Goal: Information Seeking & Learning: Learn about a topic

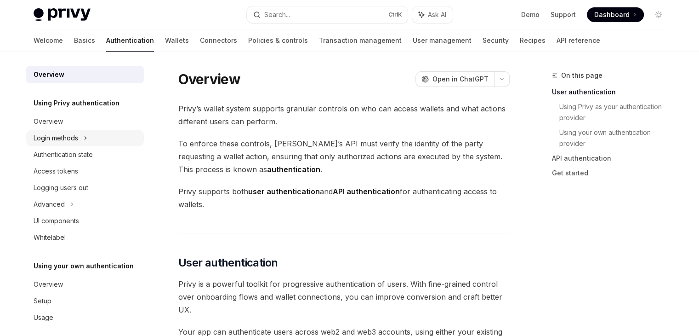
click at [82, 137] on div "Login methods" at bounding box center [85, 138] width 118 height 17
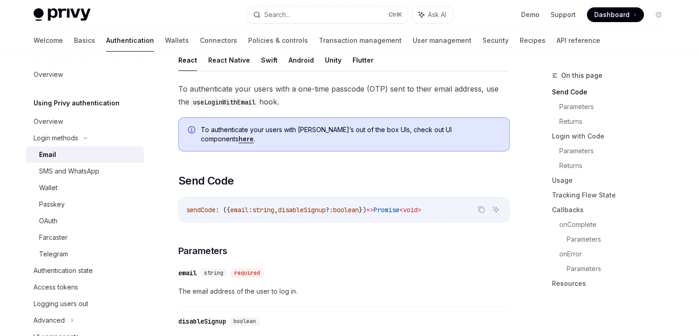
scroll to position [148, 0]
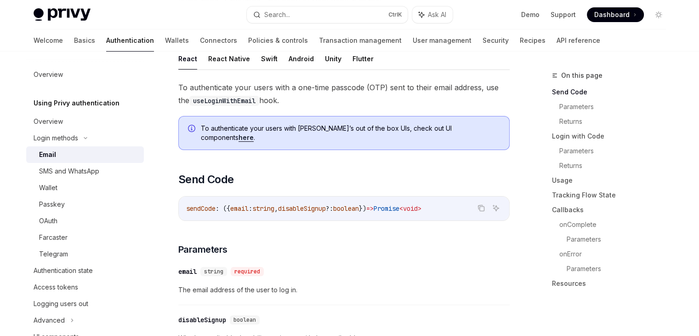
click at [254, 133] on link "here" at bounding box center [246, 137] width 15 height 8
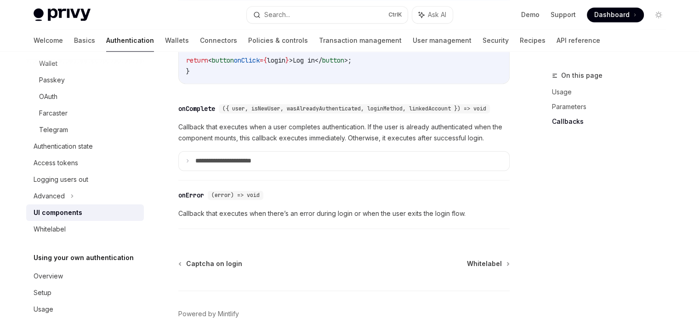
scroll to position [1416, 0]
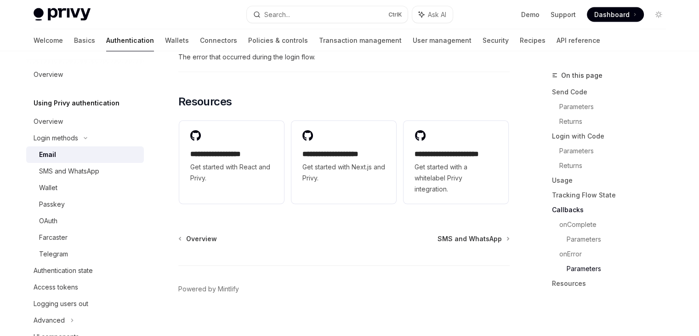
scroll to position [1912, 0]
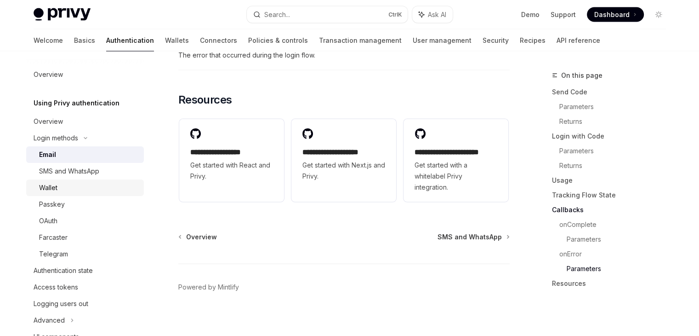
click at [92, 190] on div "Wallet" at bounding box center [88, 187] width 99 height 11
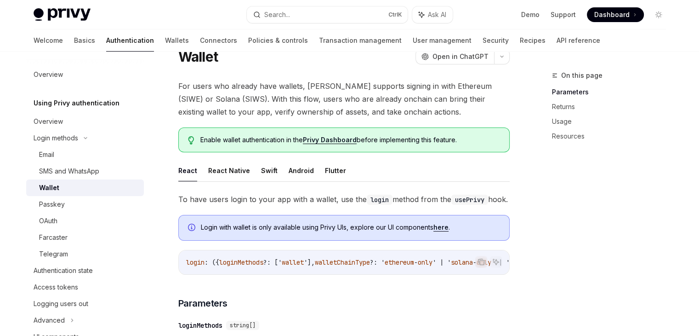
scroll to position [37, 0]
click at [343, 137] on link "Privy Dashboard" at bounding box center [330, 139] width 54 height 8
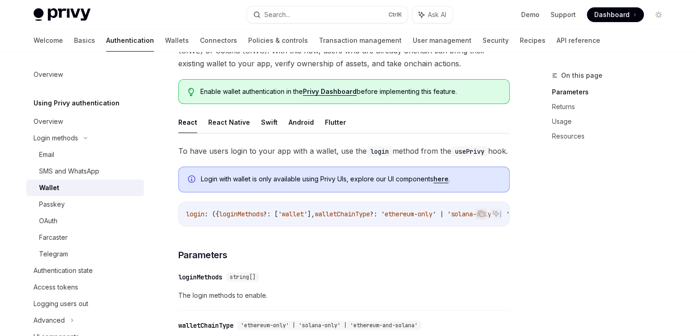
scroll to position [84, 0]
click at [443, 184] on link "here" at bounding box center [440, 180] width 15 height 8
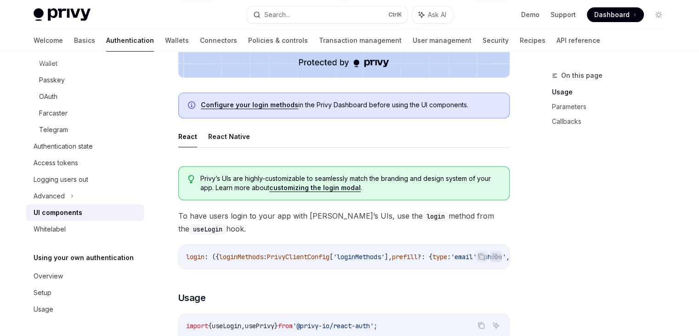
scroll to position [386, 0]
drag, startPoint x: 443, startPoint y: 191, endPoint x: 305, endPoint y: 183, distance: 137.6
click at [305, 183] on link "customizing the login modal" at bounding box center [314, 186] width 91 height 8
type textarea "*"
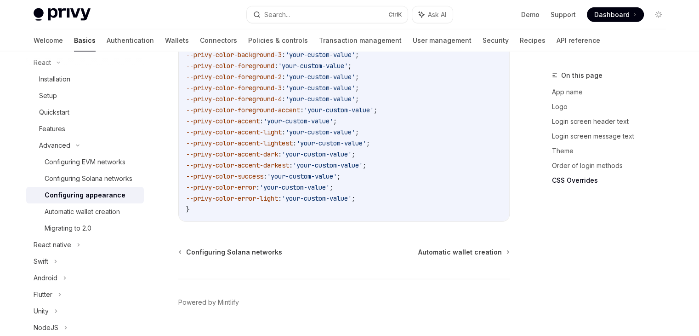
scroll to position [2407, 0]
